Goal: Register for event/course

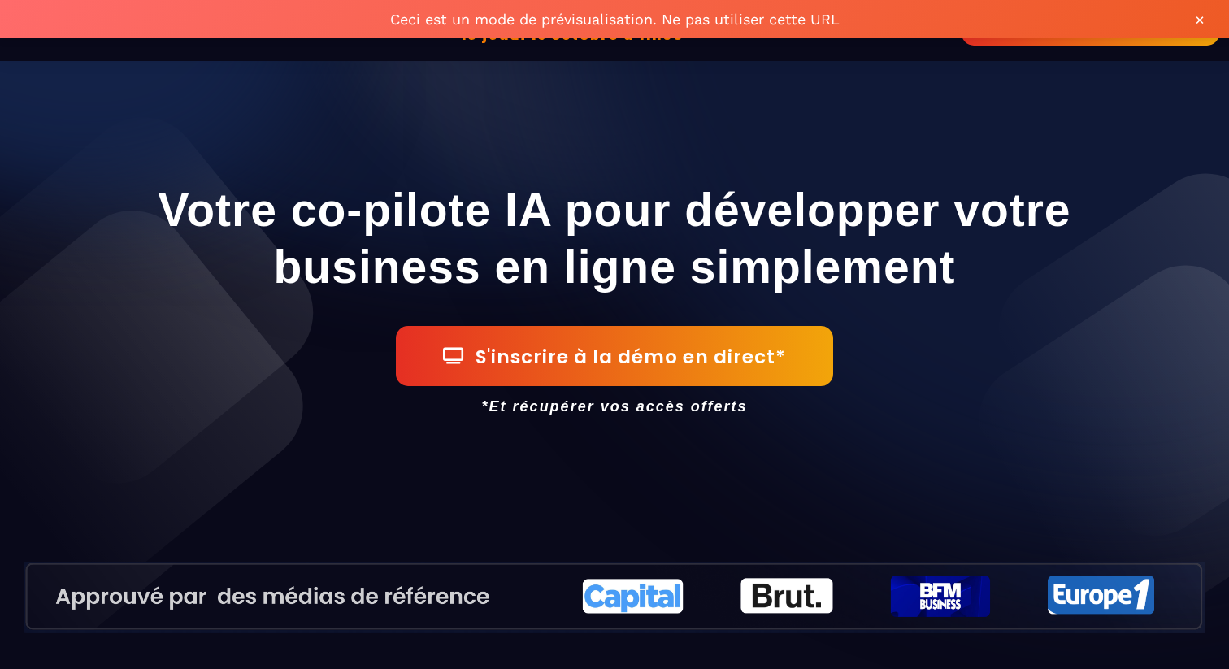
click at [800, 150] on div "Votre co-pilote IA pour développer votre business en ligne simplement S'inscrir…" at bounding box center [614, 367] width 1204 height 601
click at [799, 148] on div "Votre co-pilote IA pour développer votre business en ligne simplement S'inscrir…" at bounding box center [614, 367] width 1204 height 601
click at [1197, 15] on button "×" at bounding box center [1199, 20] width 26 height 26
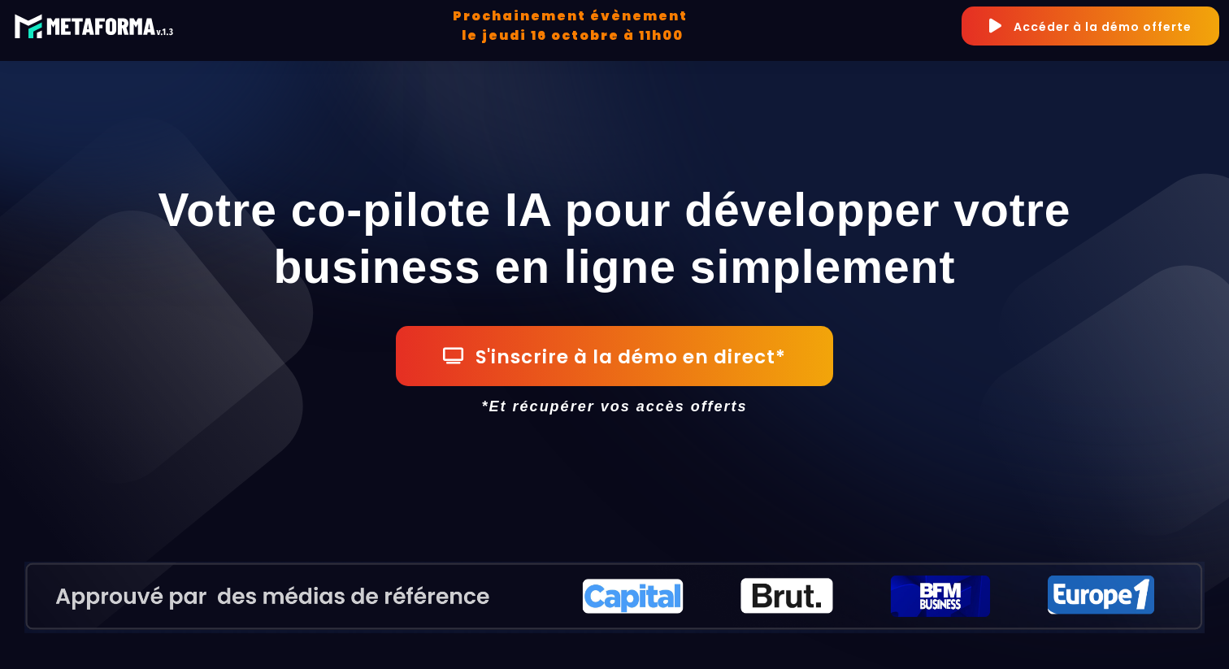
click at [951, 180] on h1 "Votre co-pilote IA pour développer votre business en ligne simplement" at bounding box center [614, 238] width 1180 height 130
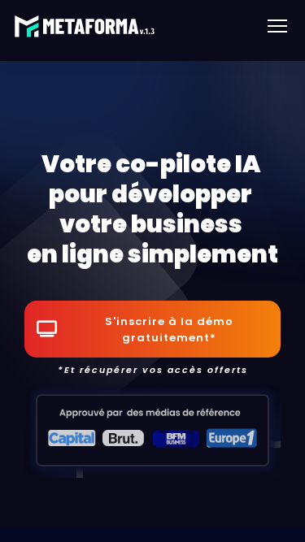
click at [281, 20] on div at bounding box center [277, 21] width 20 height 2
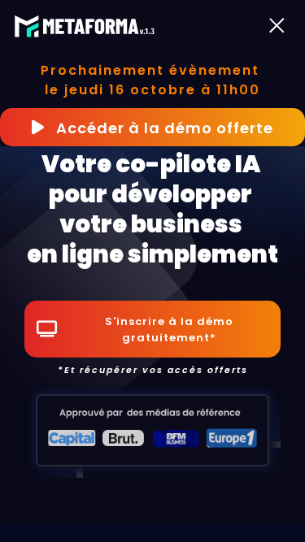
click at [282, 24] on div at bounding box center [277, 25] width 36 height 29
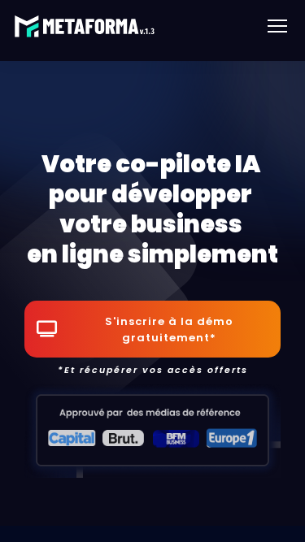
click at [282, 24] on div at bounding box center [277, 25] width 36 height 29
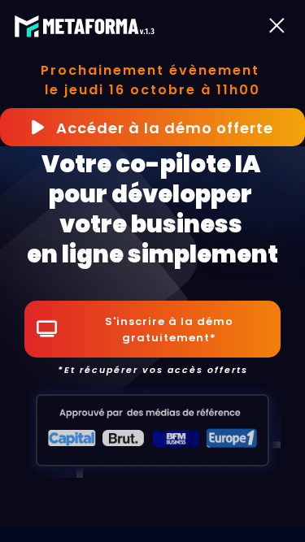
click at [282, 24] on div at bounding box center [277, 25] width 36 height 29
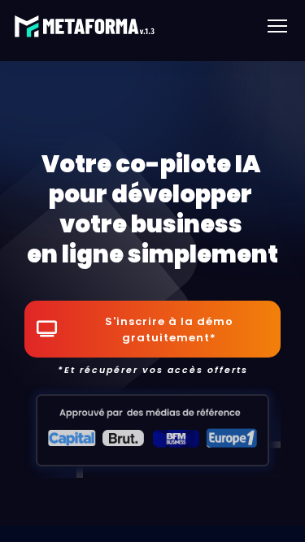
click at [282, 24] on div at bounding box center [277, 25] width 36 height 29
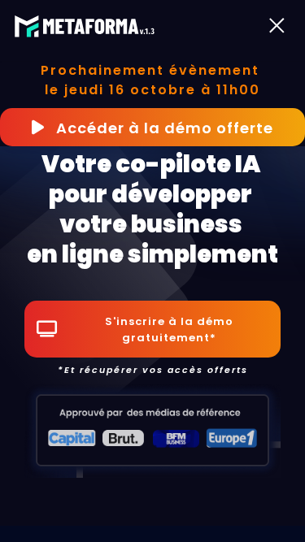
click at [282, 24] on div at bounding box center [277, 25] width 36 height 29
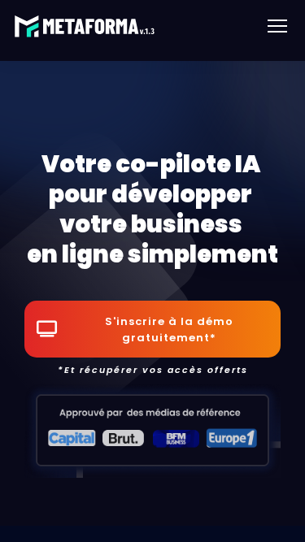
click at [282, 24] on div at bounding box center [277, 25] width 36 height 29
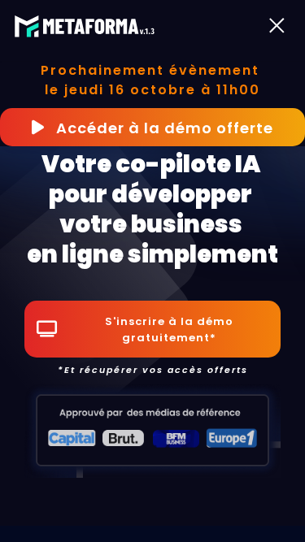
click at [282, 24] on div at bounding box center [277, 25] width 36 height 29
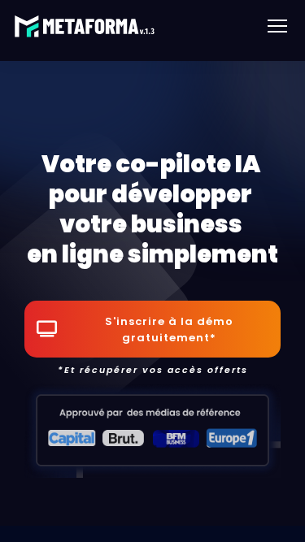
click at [272, 20] on div at bounding box center [277, 21] width 20 height 2
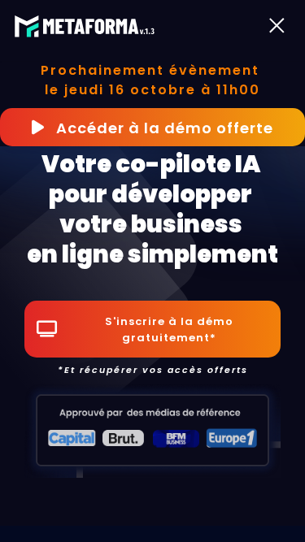
click at [272, 20] on div at bounding box center [276, 25] width 15 height 15
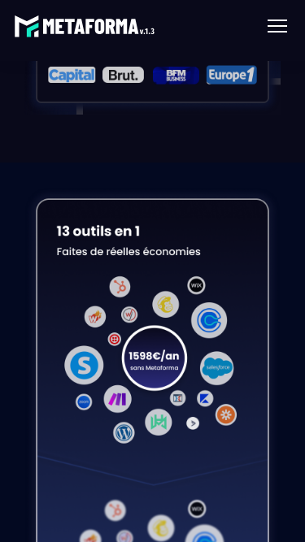
scroll to position [361, 0]
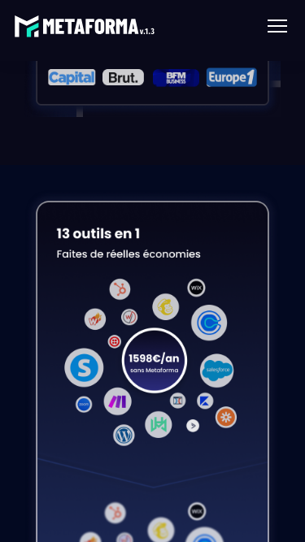
click at [280, 28] on div at bounding box center [277, 25] width 36 height 29
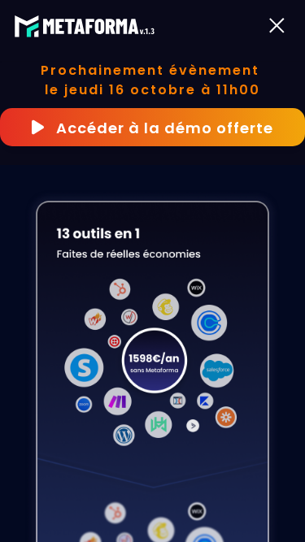
click at [280, 28] on div at bounding box center [276, 25] width 15 height 15
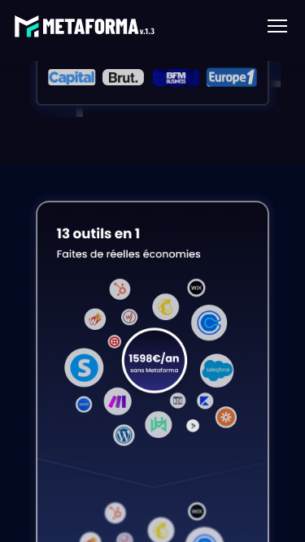
click at [281, 28] on div at bounding box center [277, 25] width 36 height 29
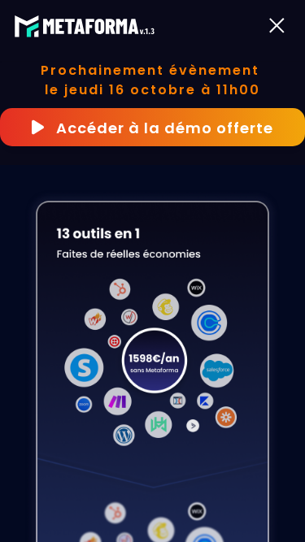
click at [281, 28] on div at bounding box center [277, 25] width 36 height 29
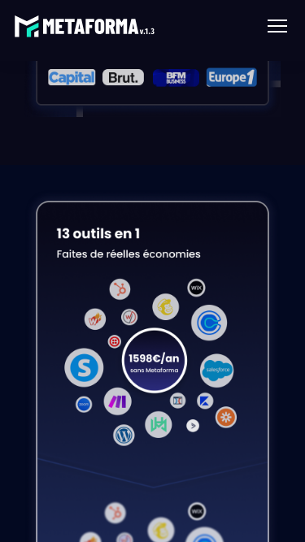
click at [283, 31] on div at bounding box center [277, 32] width 20 height 2
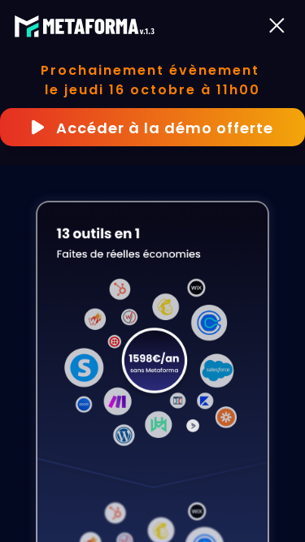
click at [283, 31] on div at bounding box center [276, 25] width 15 height 15
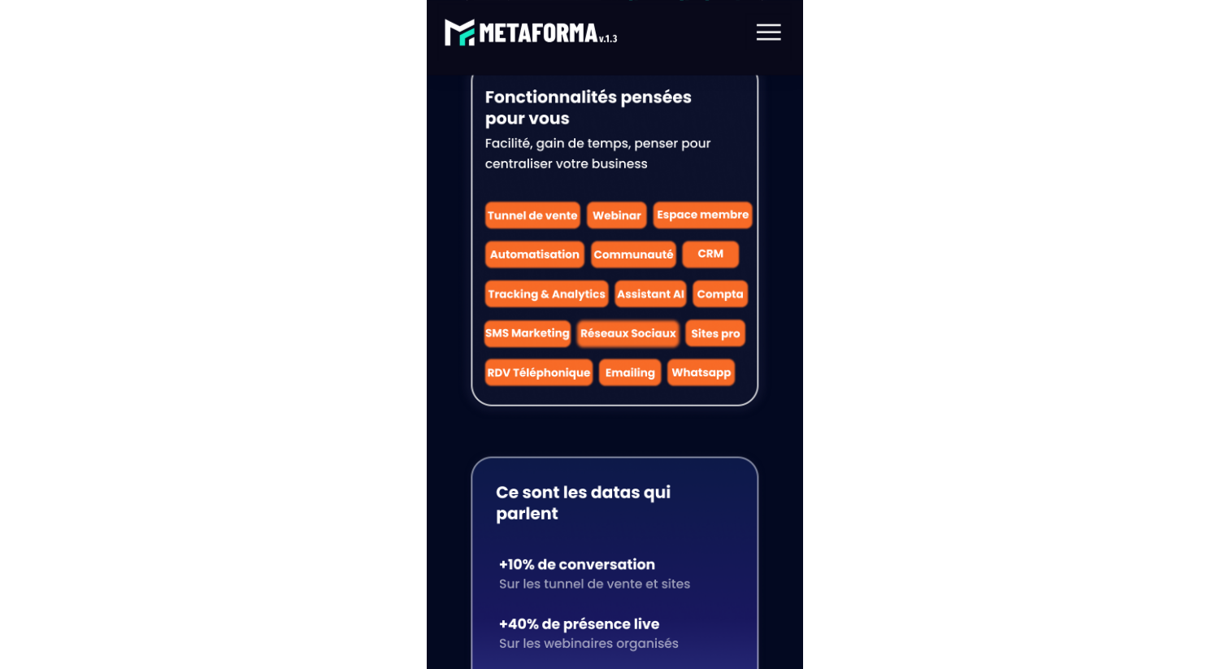
scroll to position [0, 0]
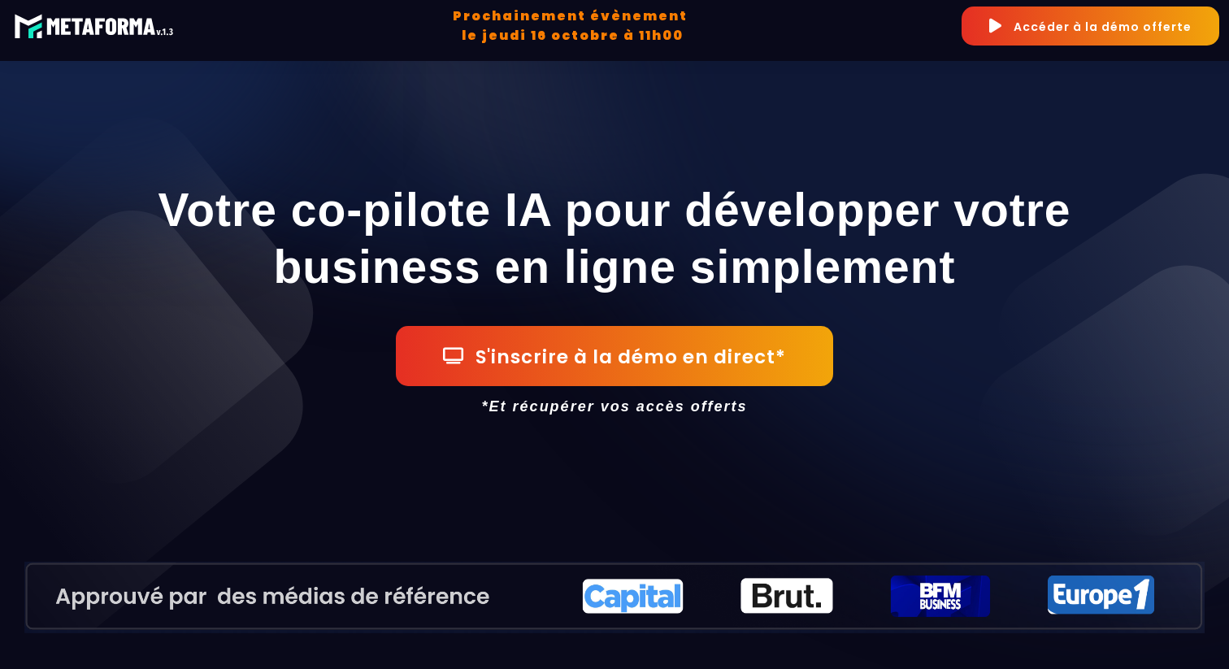
click at [1014, 18] on button "Accéder à la démo offerte" at bounding box center [1090, 26] width 258 height 39
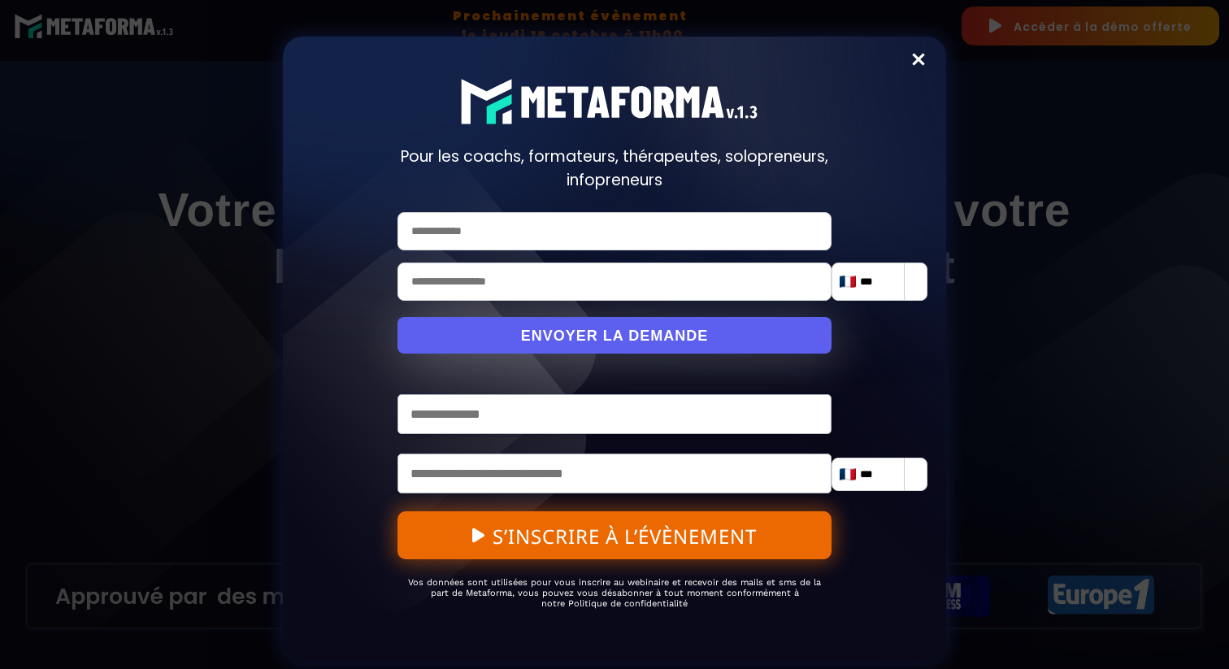
click at [919, 61] on link "Close" at bounding box center [918, 64] width 42 height 42
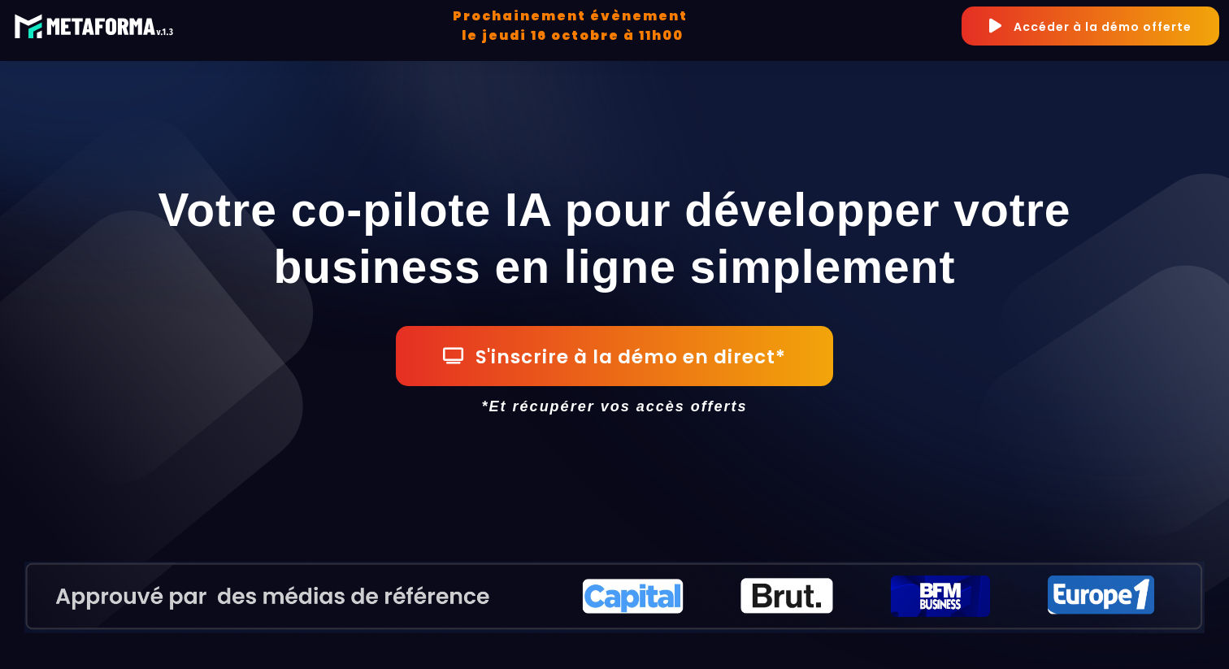
click at [533, 373] on button "S'inscrire à la démo en direct*" at bounding box center [614, 356] width 437 height 60
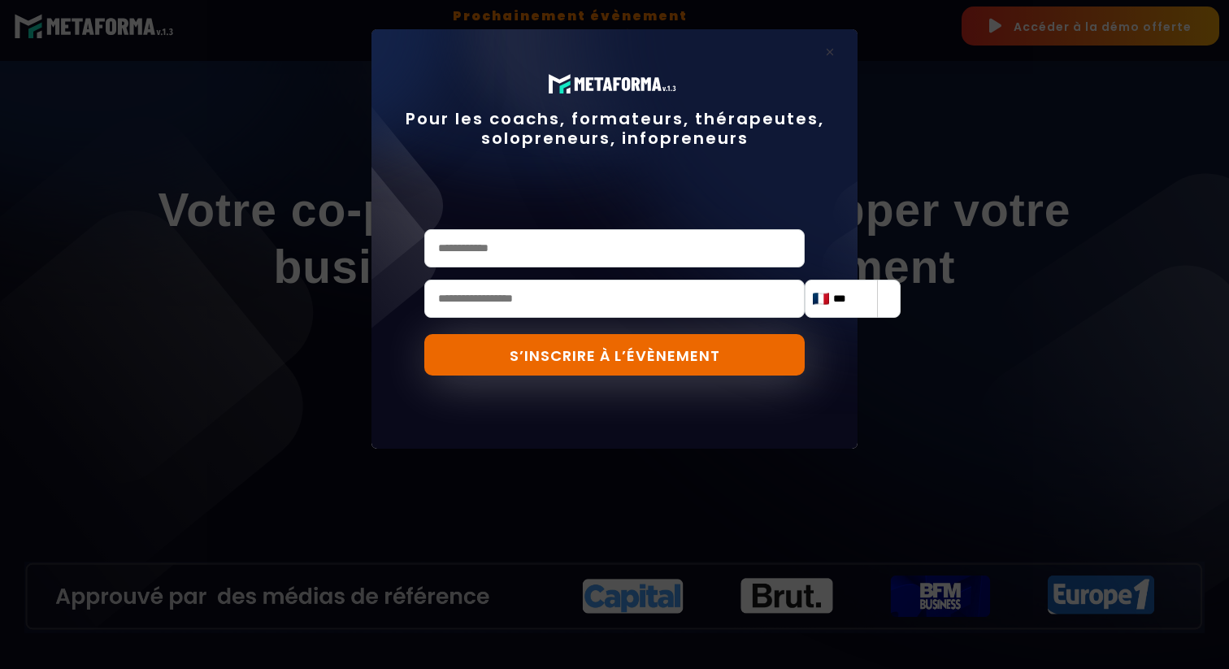
click at [985, 43] on div "Pour les coachs, formateurs, thérapeutes, solopreneurs, infopreneurs *** [GEOGR…" at bounding box center [614, 334] width 1229 height 669
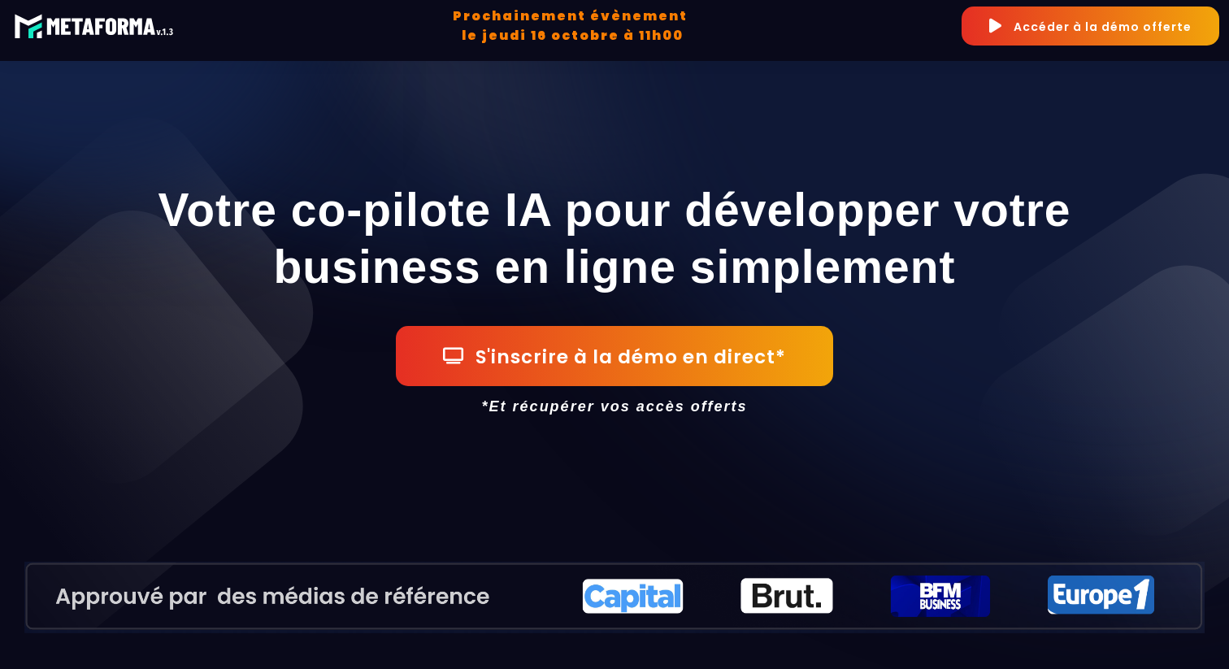
click at [995, 39] on button "Accéder à la démo offerte" at bounding box center [1090, 26] width 258 height 39
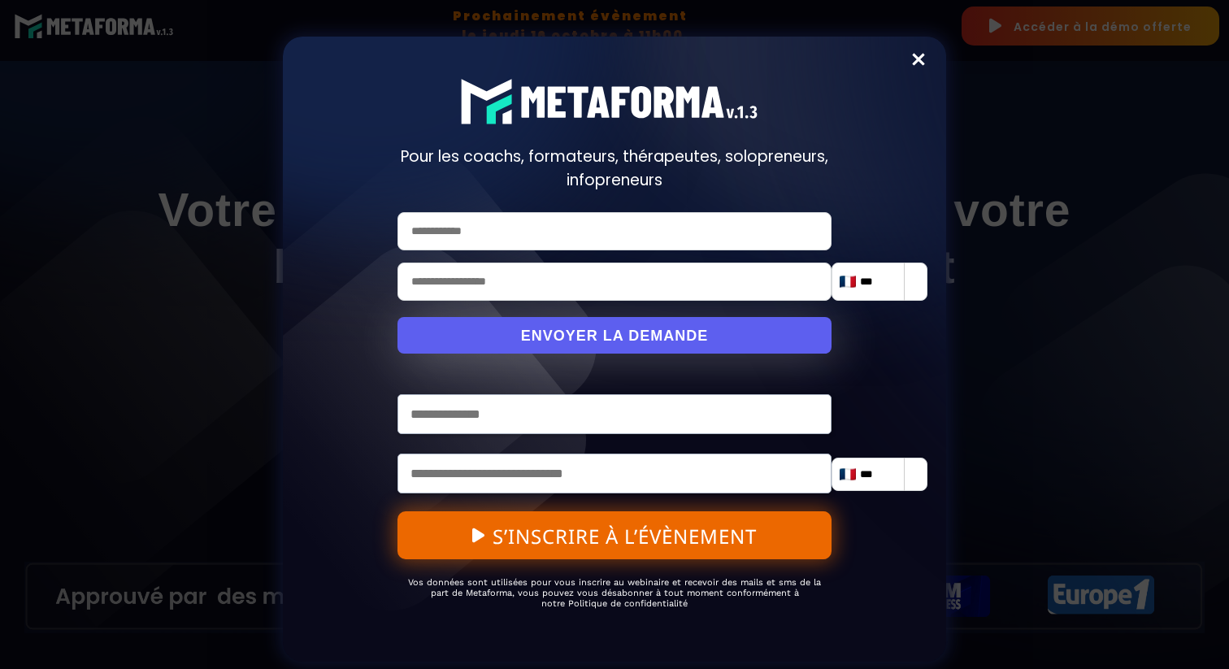
click at [919, 55] on link "Close" at bounding box center [918, 64] width 42 height 42
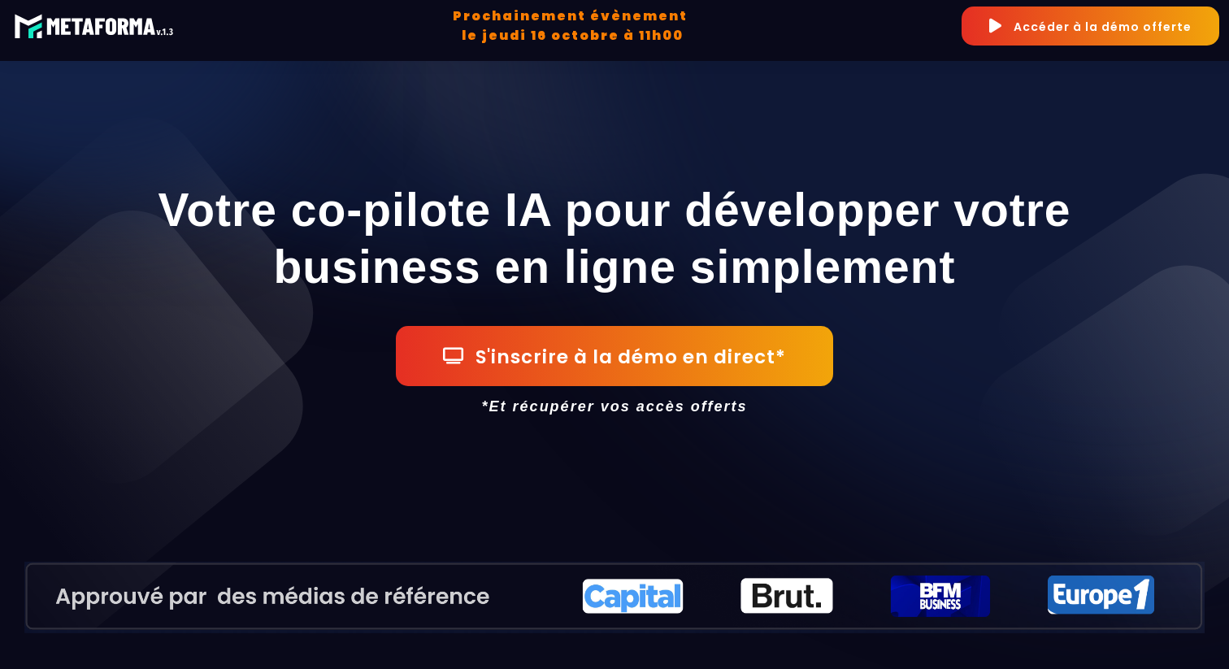
click at [624, 360] on button "S'inscrire à la démo en direct*" at bounding box center [614, 356] width 437 height 60
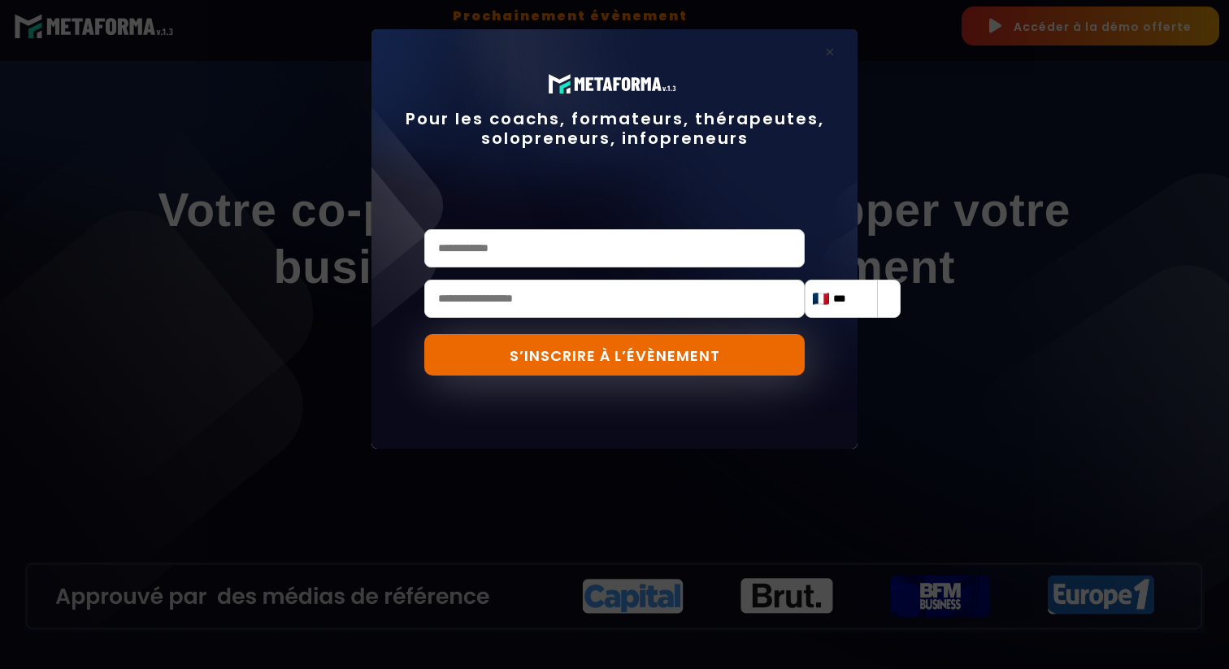
click at [829, 48] on link "Close" at bounding box center [829, 57] width 42 height 42
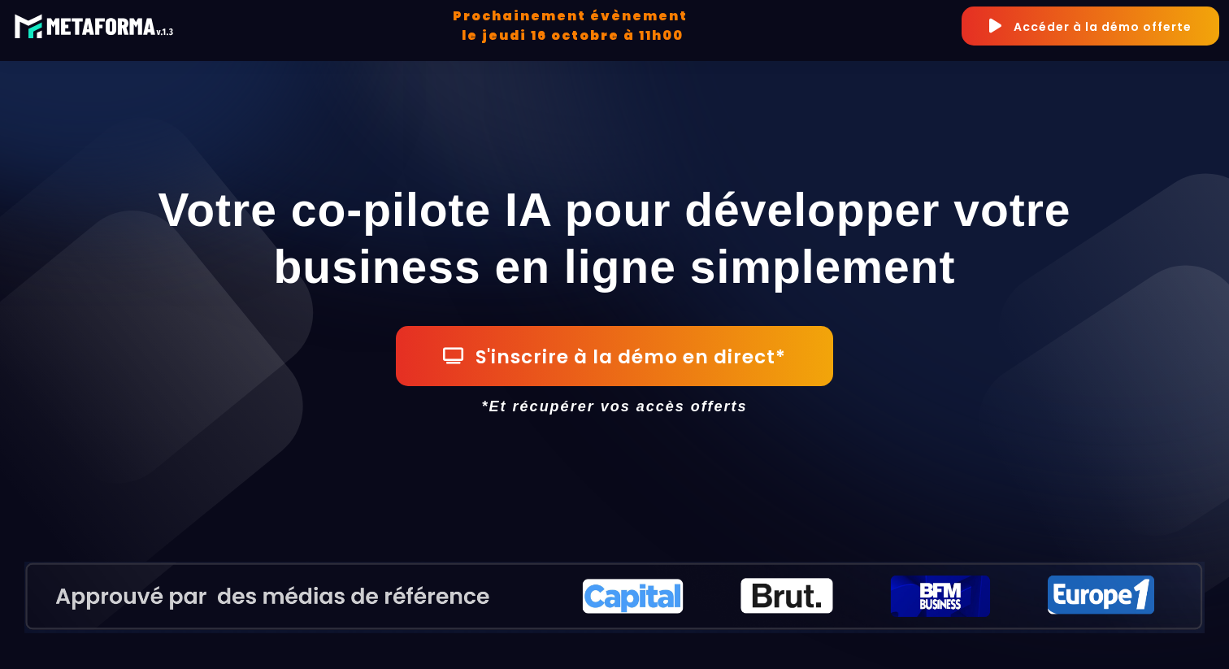
click at [1037, 27] on button "Accéder à la démo offerte" at bounding box center [1090, 26] width 258 height 39
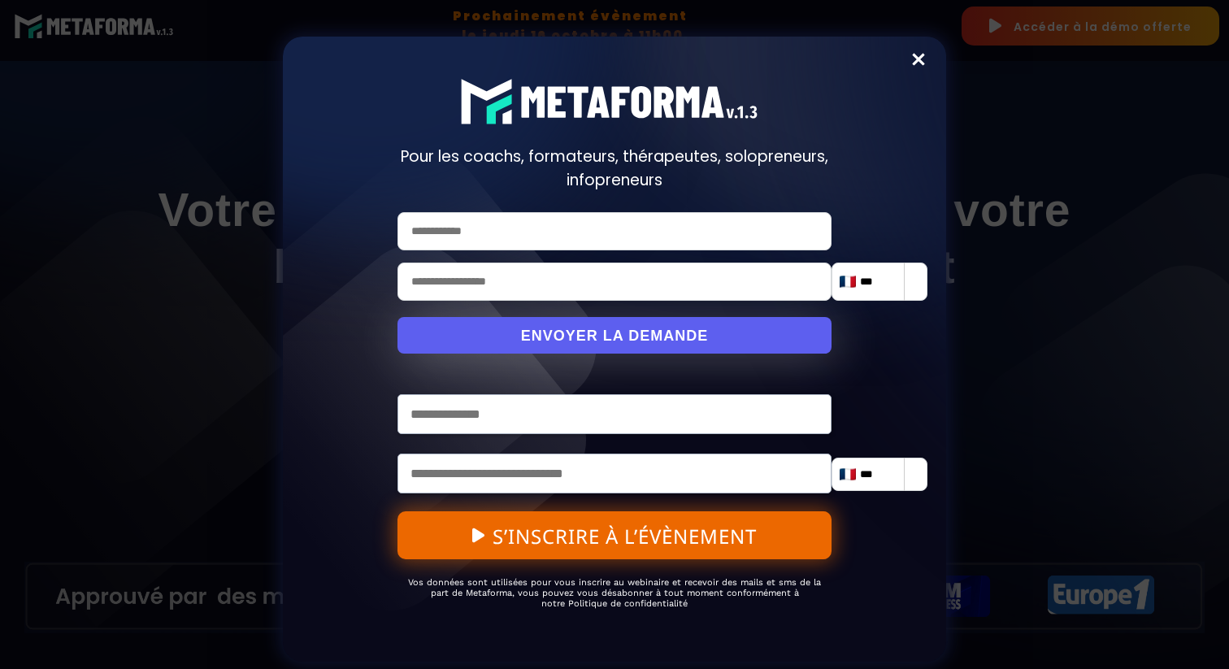
click at [910, 61] on link "Close" at bounding box center [918, 64] width 42 height 42
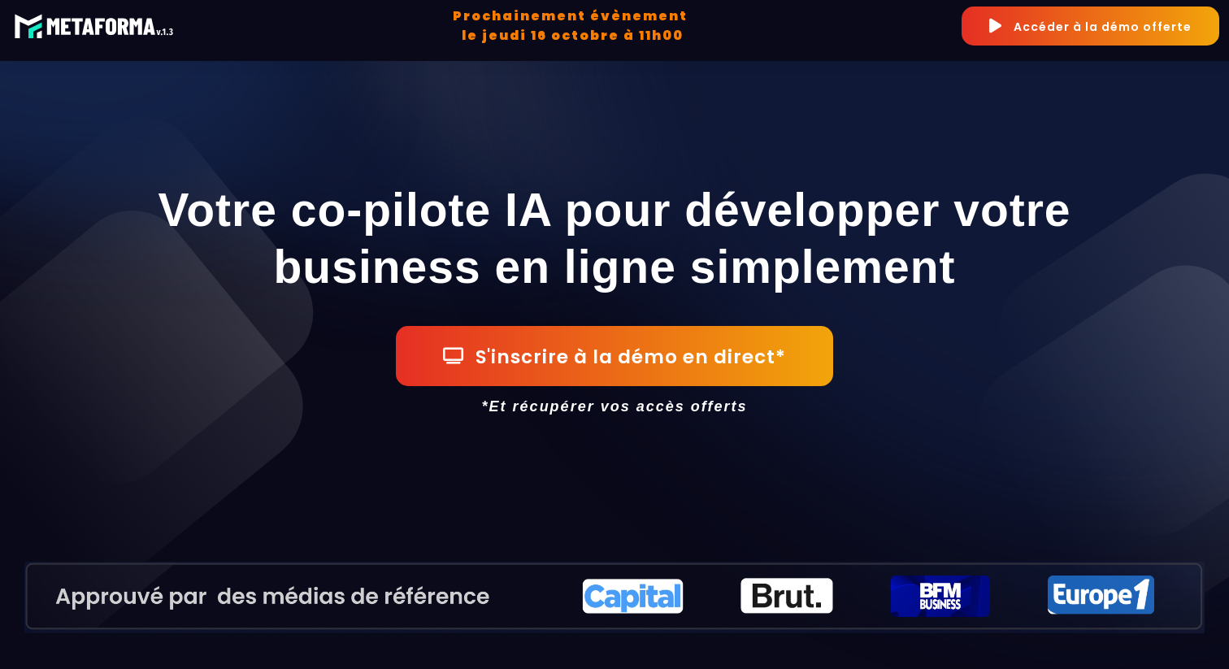
click at [747, 362] on button "S'inscrire à la démo en direct*" at bounding box center [614, 356] width 437 height 60
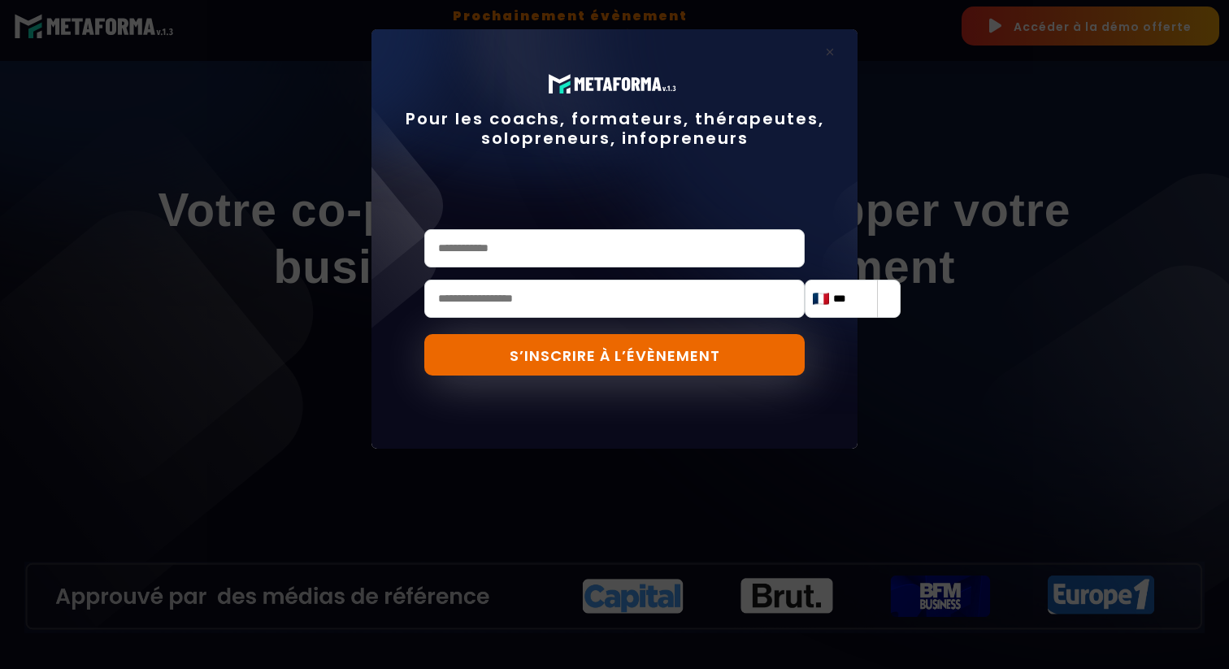
click at [830, 54] on link "Close" at bounding box center [829, 57] width 42 height 42
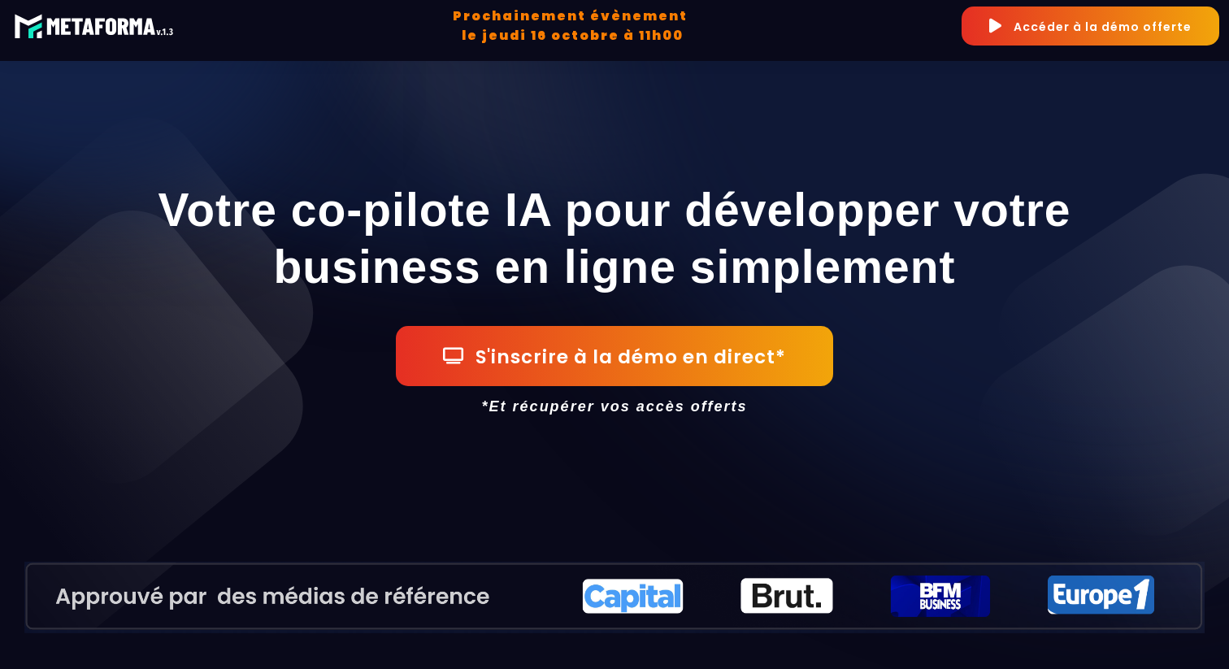
click at [761, 366] on button "S'inscrire à la démo en direct*" at bounding box center [614, 356] width 437 height 60
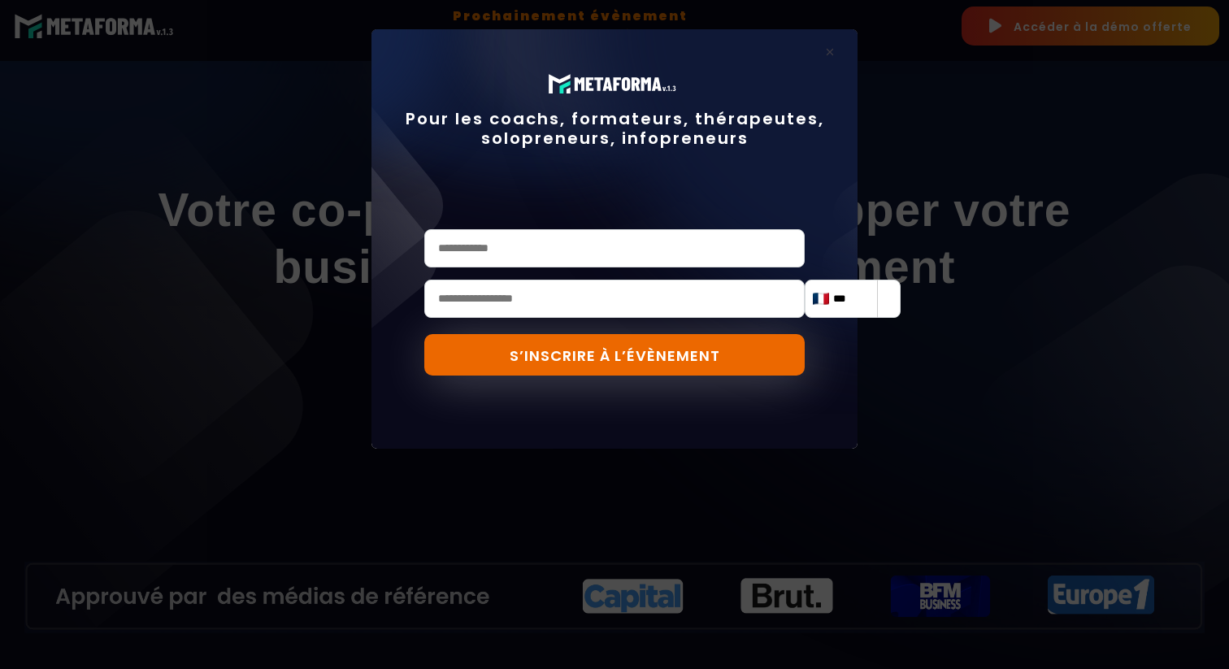
click at [827, 49] on link "Close" at bounding box center [829, 57] width 42 height 42
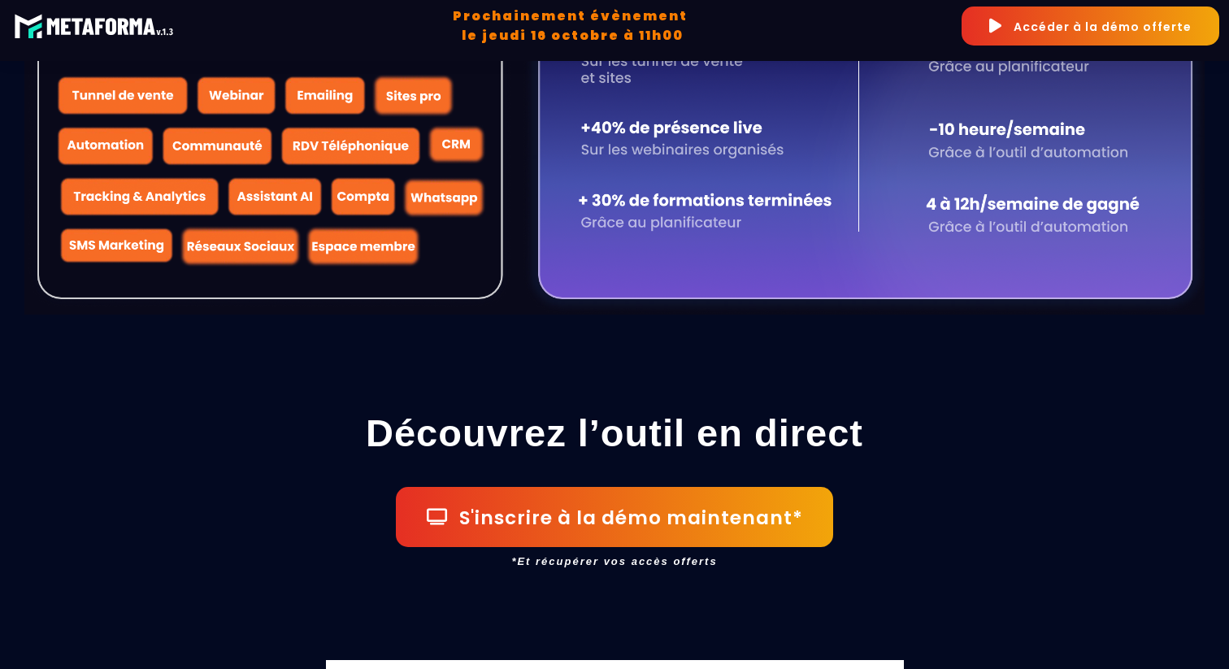
scroll to position [1522, 0]
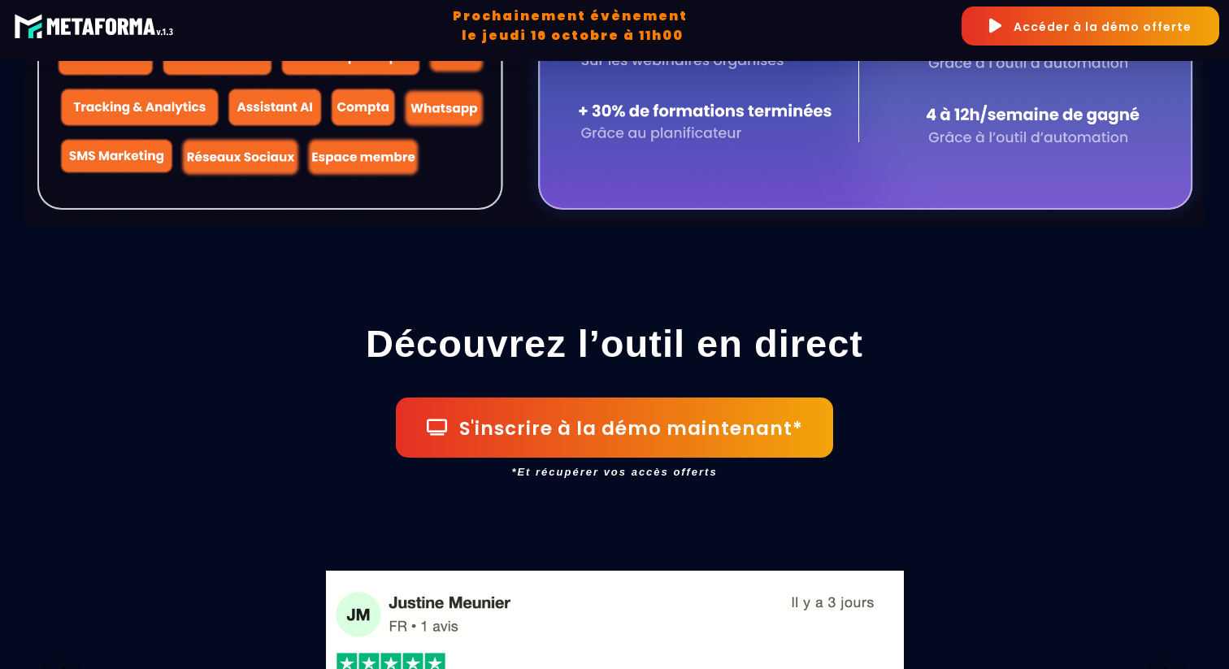
click at [640, 430] on button "S'inscrire à la démo maintenant*" at bounding box center [614, 427] width 437 height 60
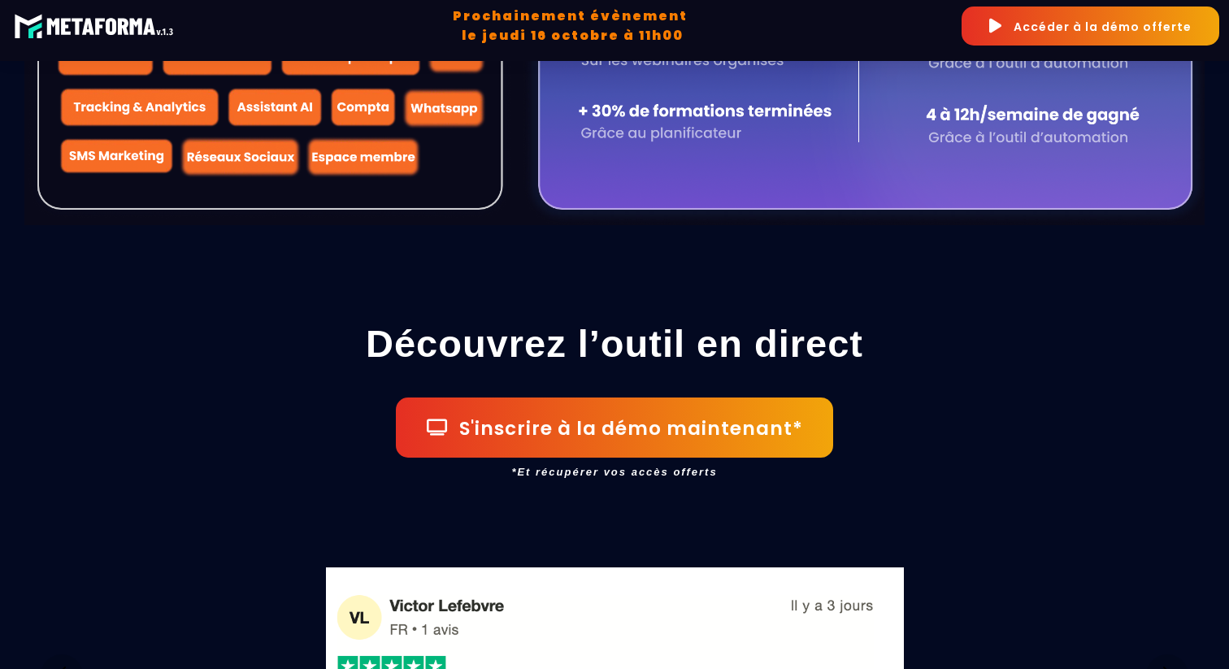
click at [640, 430] on button "S'inscrire à la démo maintenant*" at bounding box center [614, 427] width 437 height 60
click at [548, 427] on button "S'inscrire à la démo maintenant*" at bounding box center [614, 427] width 437 height 60
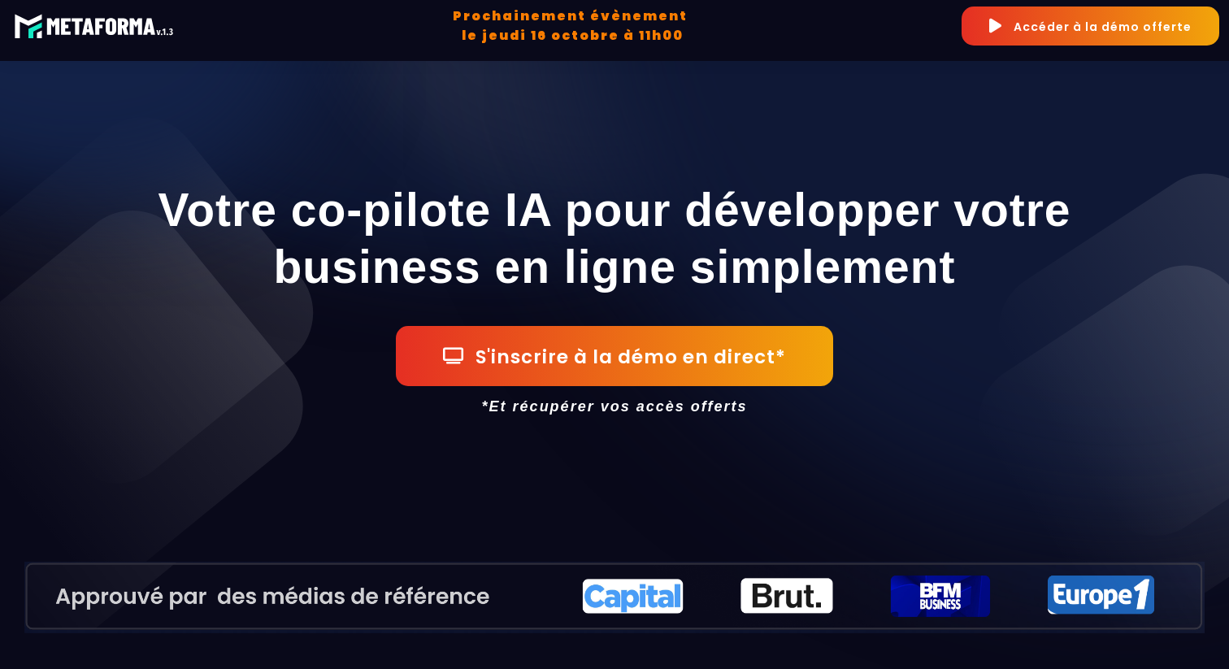
scroll to position [1936, 0]
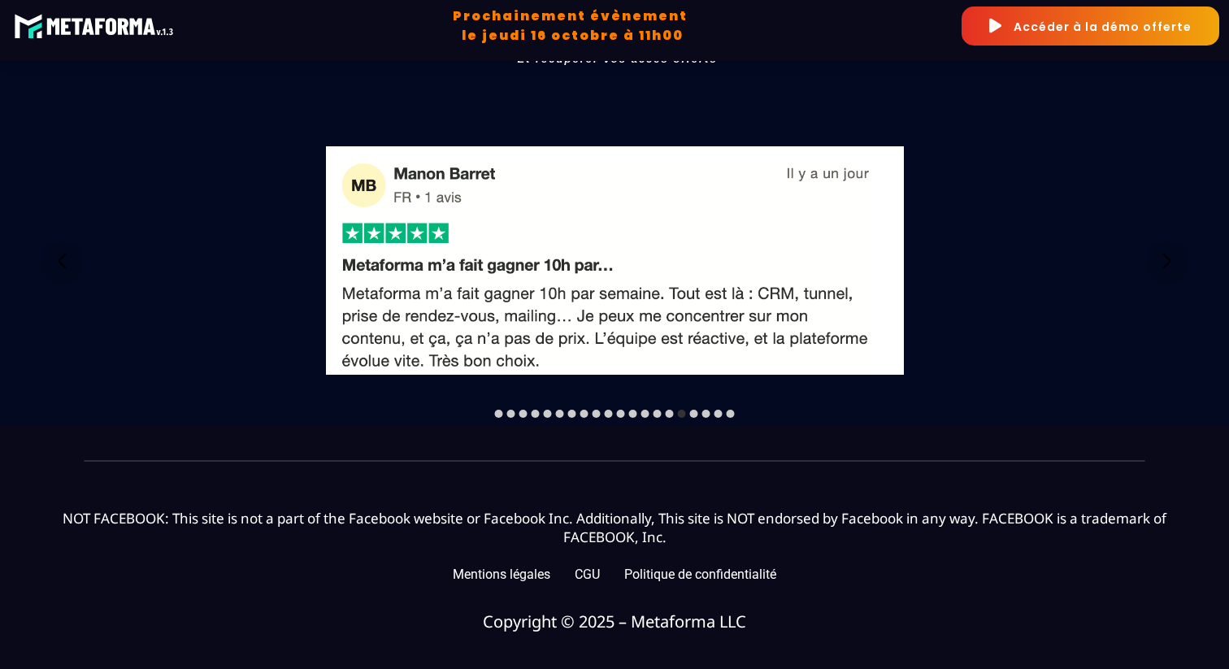
click at [605, 415] on div at bounding box center [609, 414] width 8 height 8
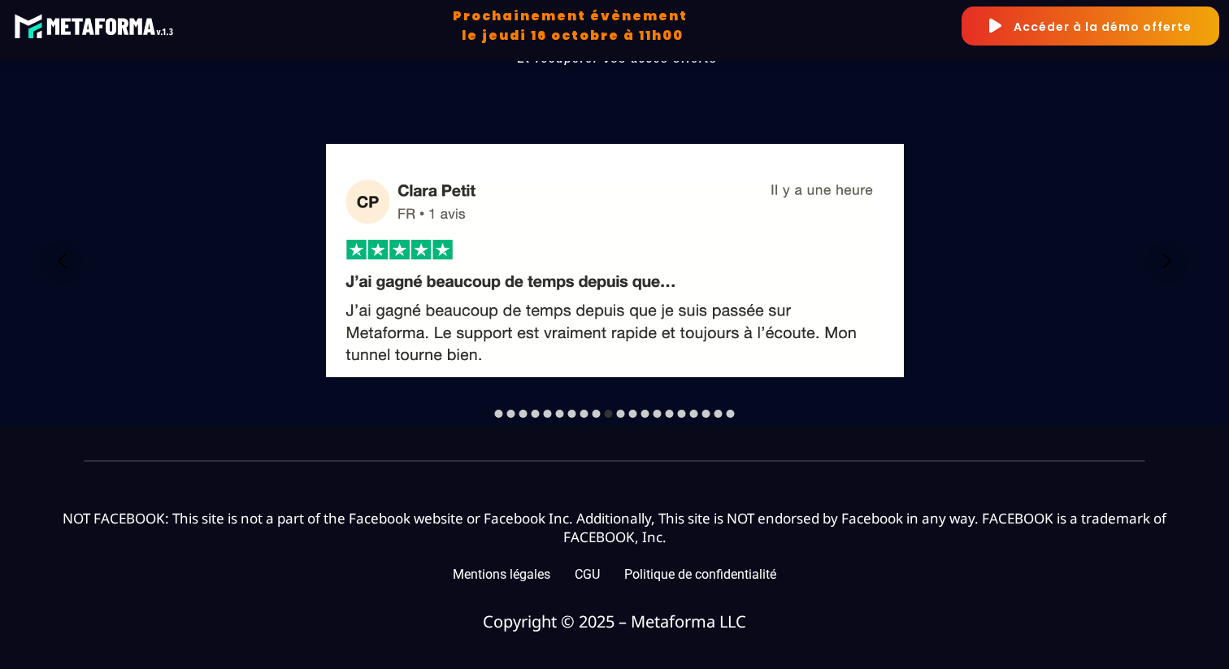
click at [568, 422] on div at bounding box center [614, 261] width 1180 height 327
click at [570, 413] on div at bounding box center [572, 414] width 8 height 8
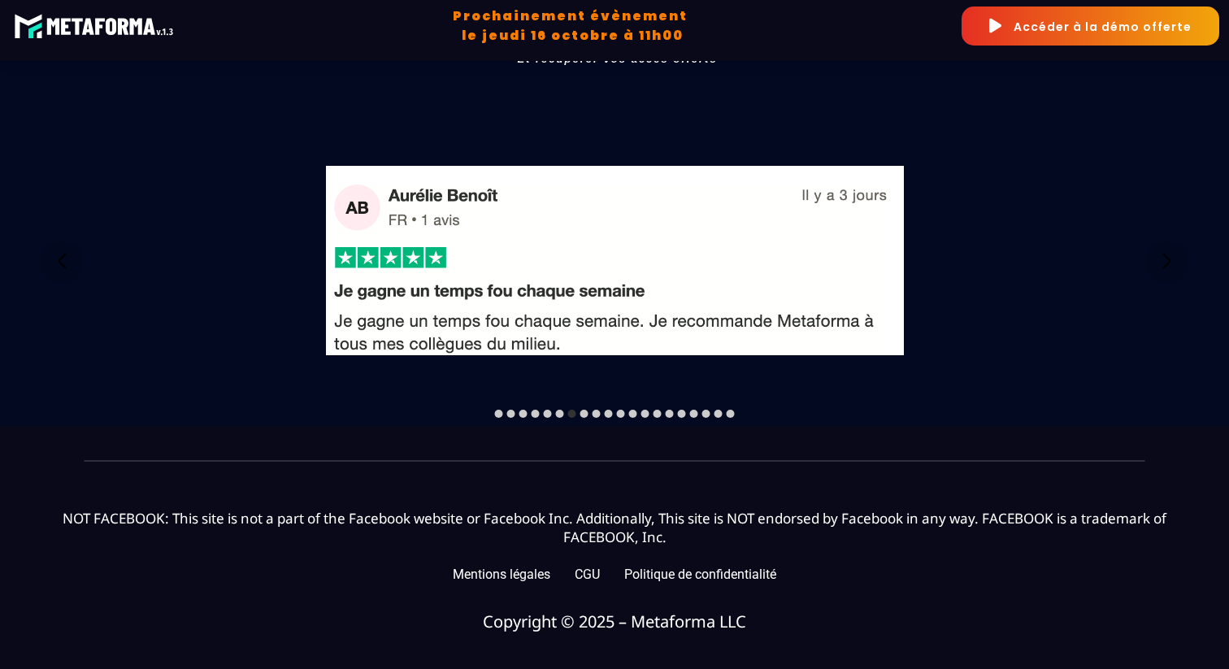
click at [588, 414] on div at bounding box center [615, 414] width 240 height 8
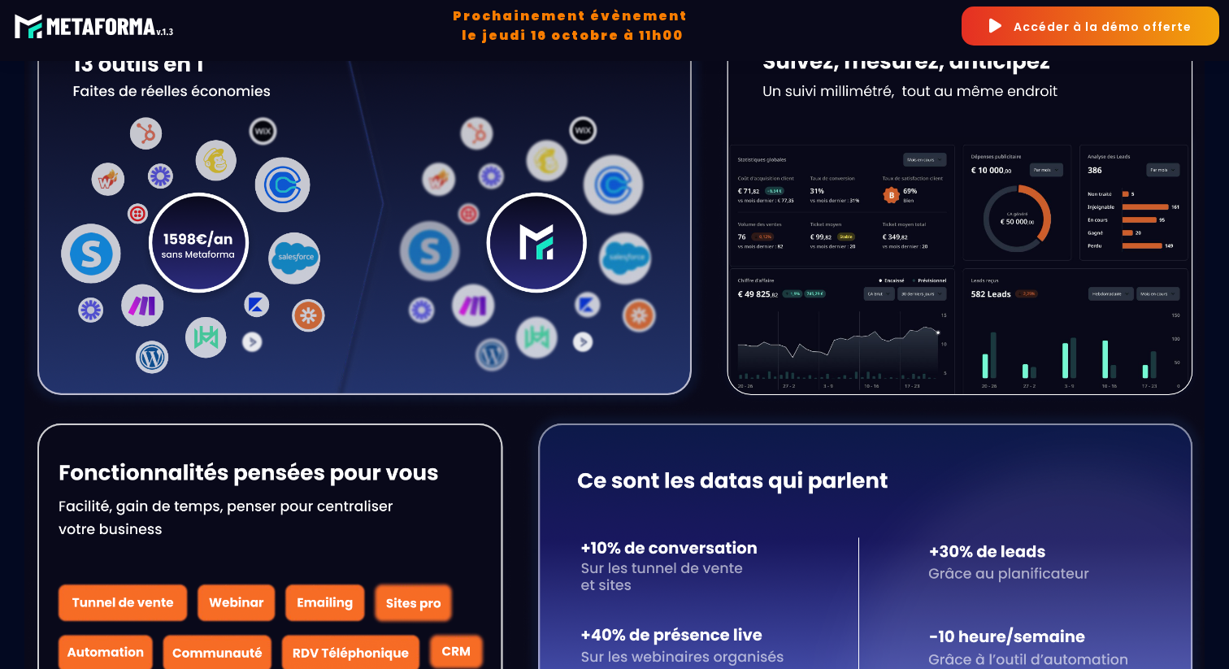
scroll to position [0, 0]
